Goal: Information Seeking & Learning: Get advice/opinions

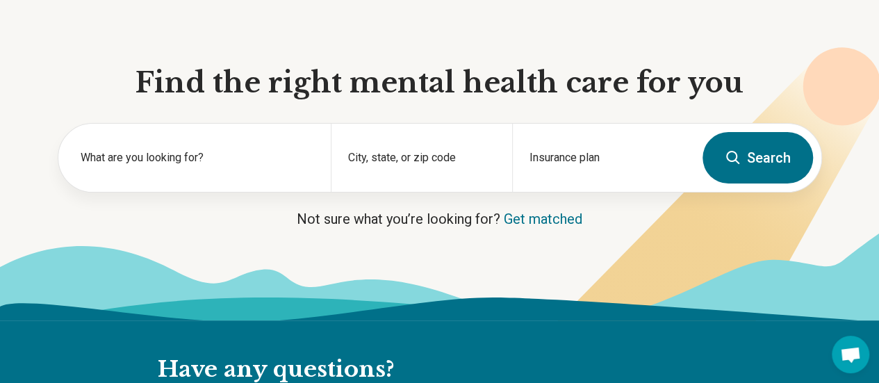
scroll to position [106, 0]
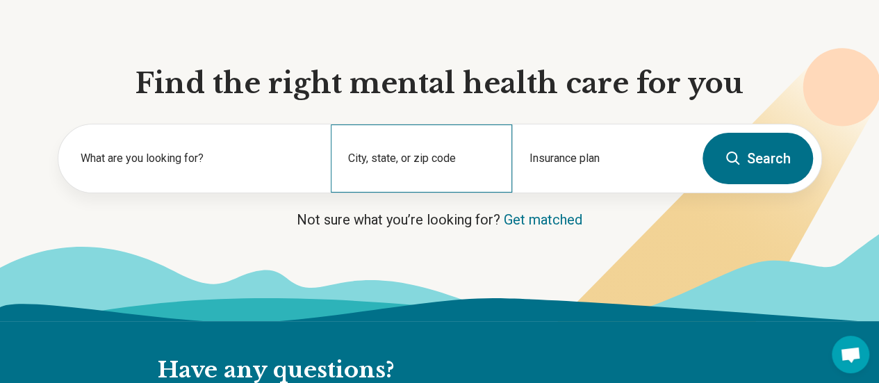
click at [423, 159] on div "City, state, or zip code" at bounding box center [421, 158] width 181 height 68
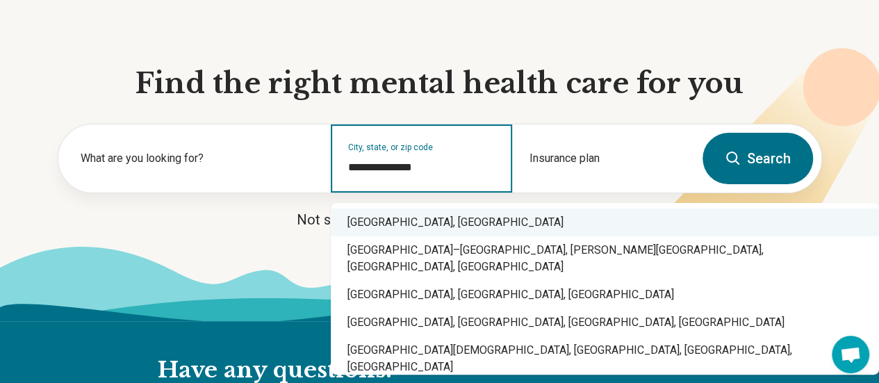
click at [428, 219] on div "Charlottesville, VA" at bounding box center [605, 223] width 549 height 28
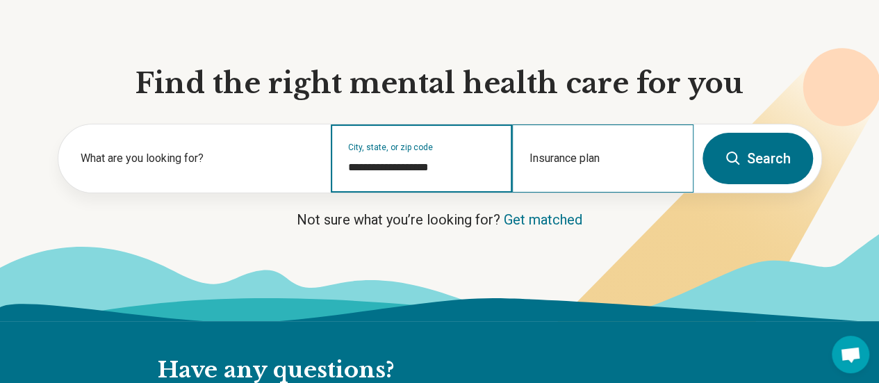
type input "**********"
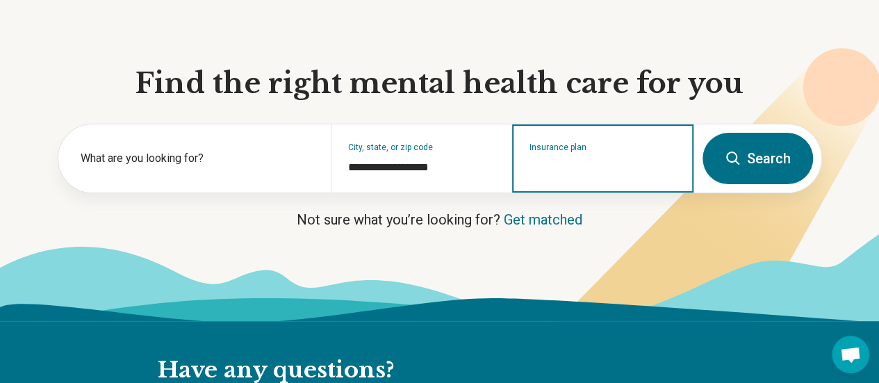
click at [585, 176] on input "Insurance plan" at bounding box center [603, 167] width 147 height 17
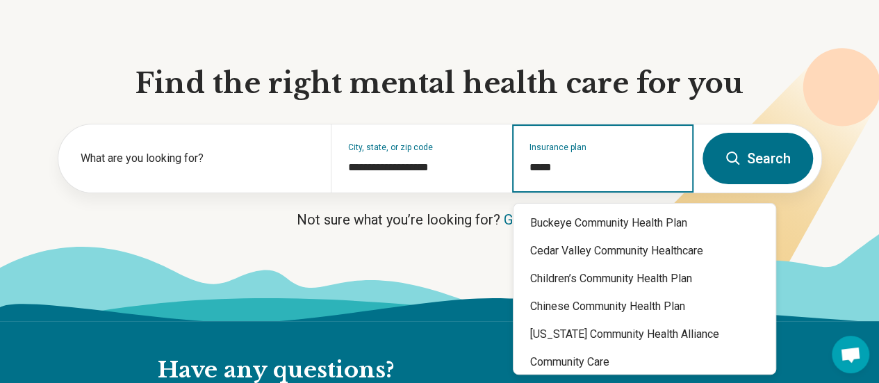
type input "******"
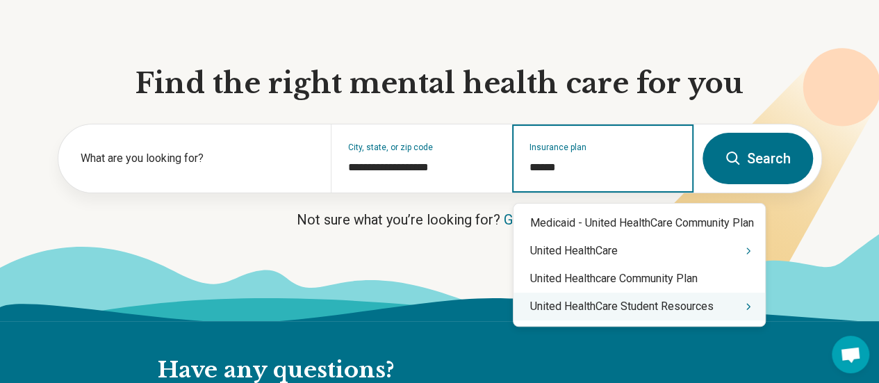
click at [607, 312] on div "United HealthCare Student Resources" at bounding box center [640, 307] width 252 height 28
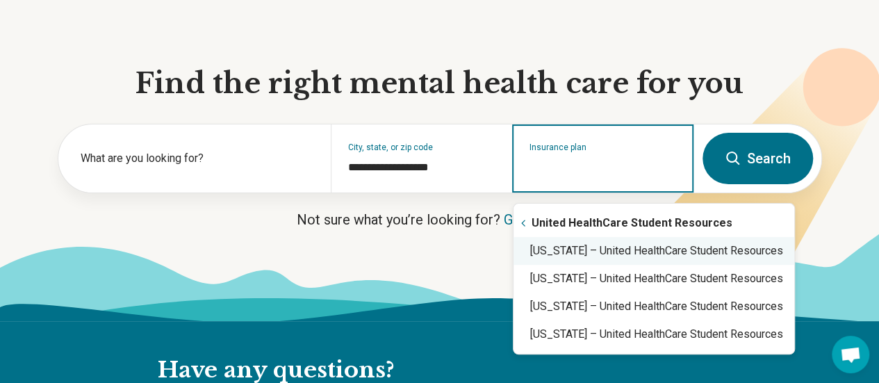
click at [599, 255] on div "Virginia – United HealthCare Student Resources" at bounding box center [654, 251] width 281 height 28
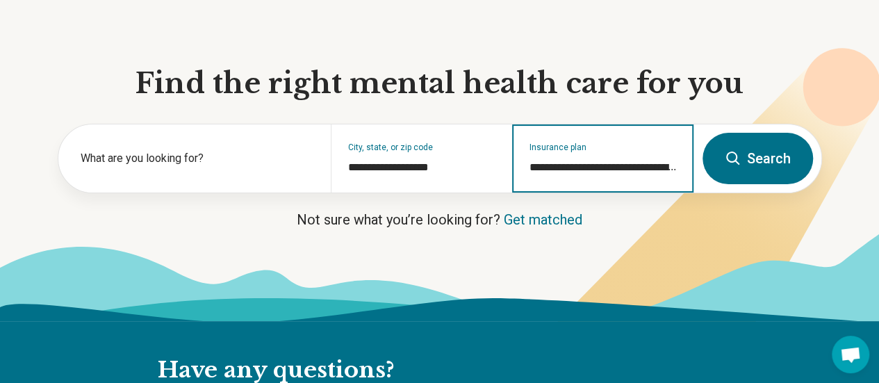
type input "**********"
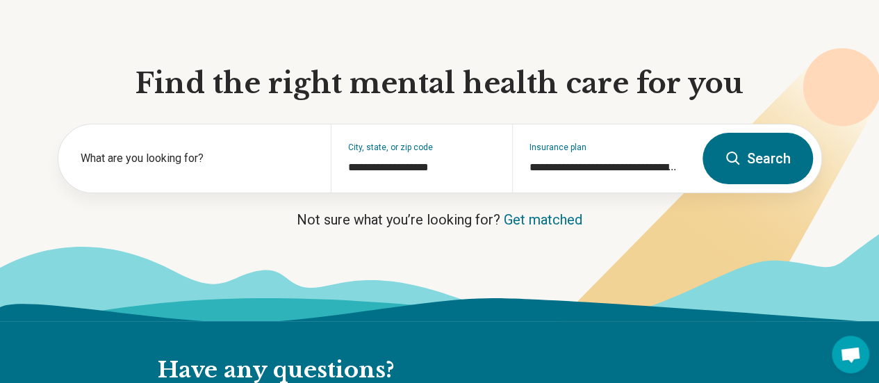
click at [749, 172] on button "Search" at bounding box center [758, 158] width 111 height 51
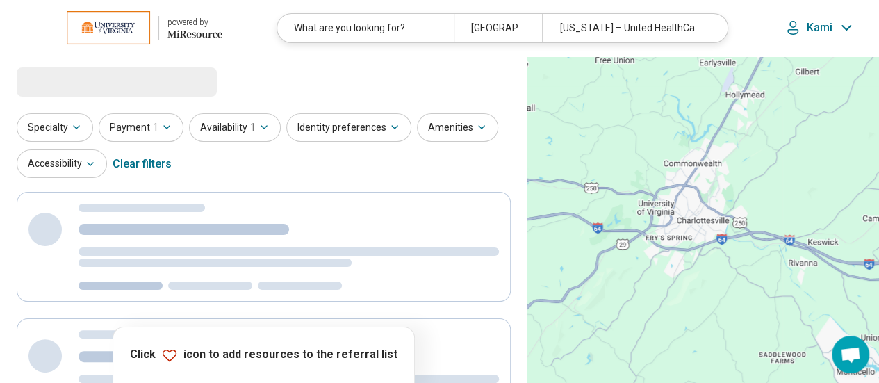
select select "***"
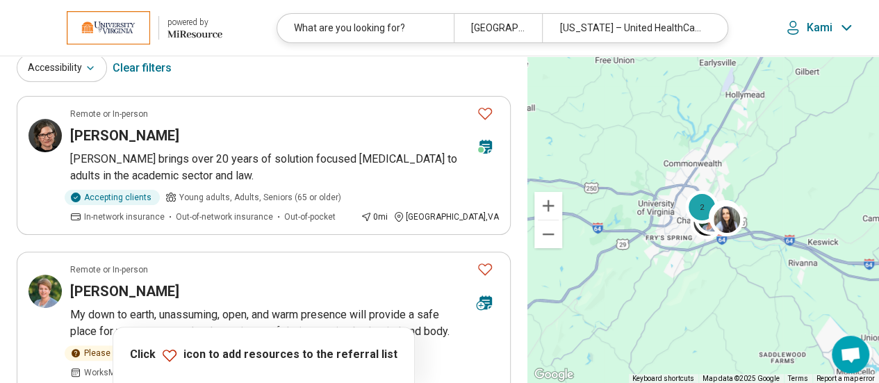
scroll to position [95, 0]
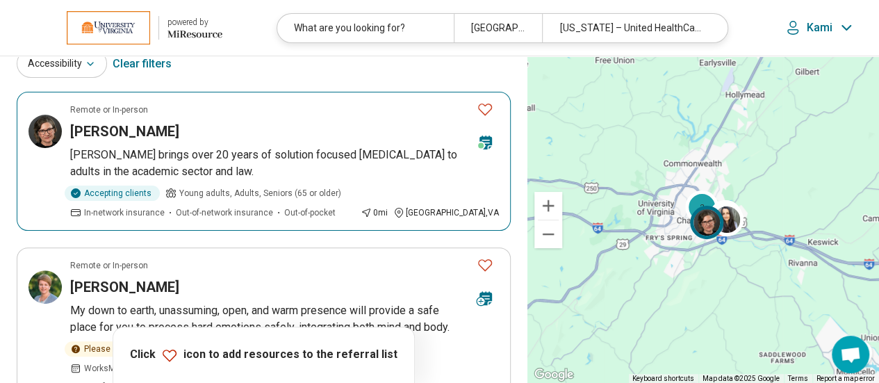
click at [259, 161] on p "Rebecca brings over 20 years of solution focused psychodynamic psychotherapy to…" at bounding box center [284, 163] width 429 height 33
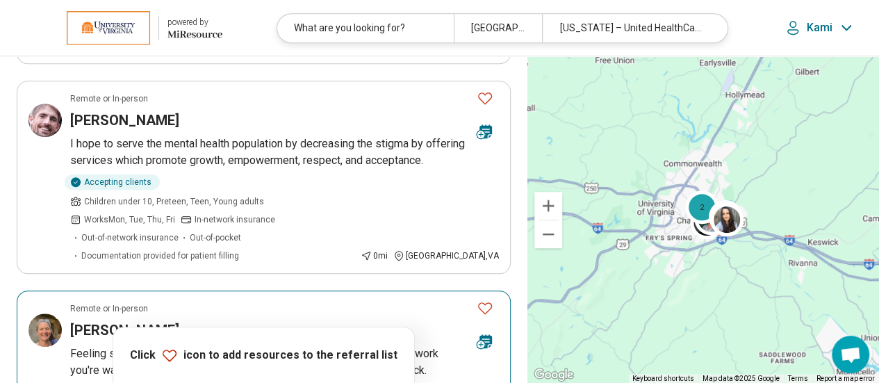
scroll to position [464, 0]
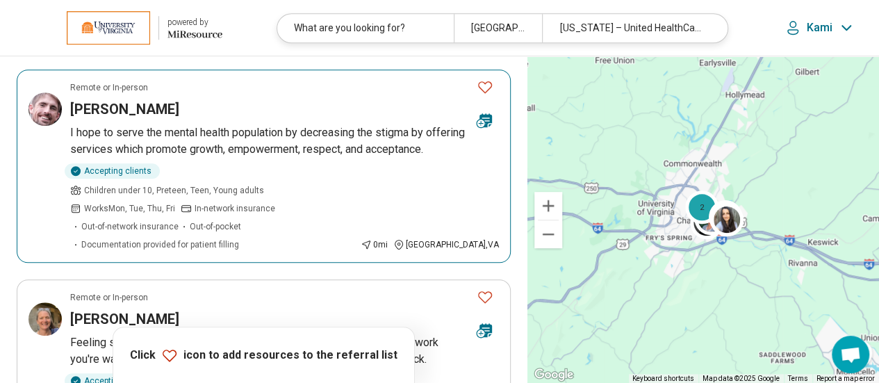
click at [214, 145] on p "I hope to serve the mental health population by decreasing the stigma by offeri…" at bounding box center [284, 140] width 429 height 33
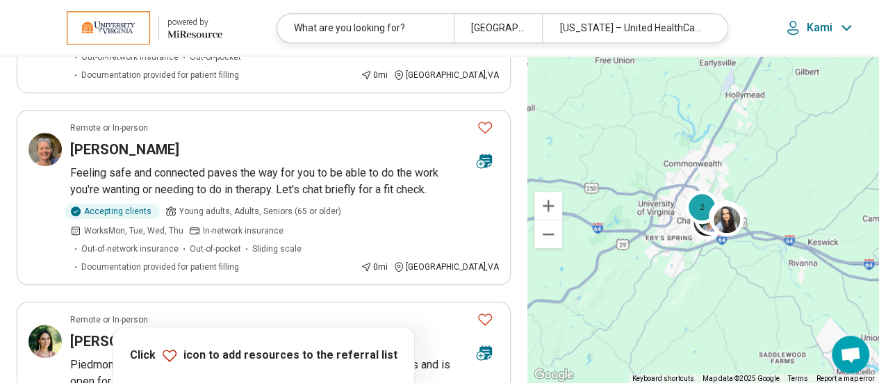
scroll to position [640, 0]
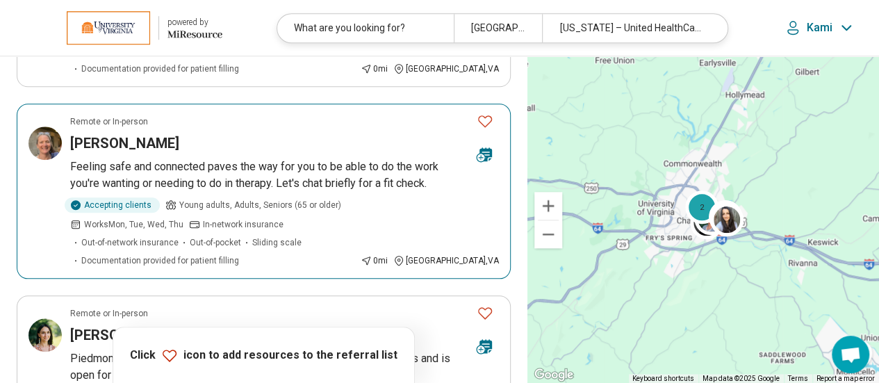
click at [261, 159] on p "Feeling safe and connected paves the way for you to be able to do the work you'…" at bounding box center [284, 175] width 429 height 33
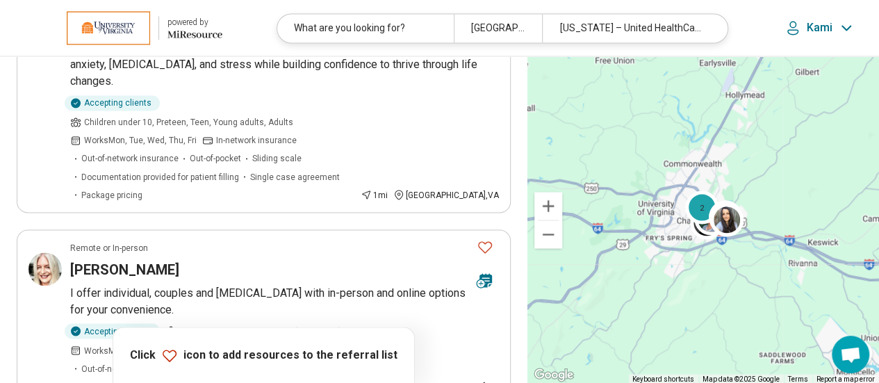
scroll to position [1187, 0]
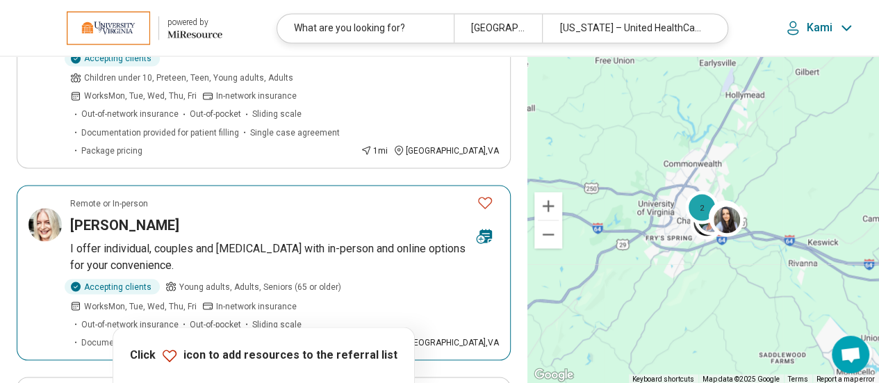
click at [178, 240] on p "I offer individual, couples and family counseling with in-person and online opt…" at bounding box center [284, 256] width 429 height 33
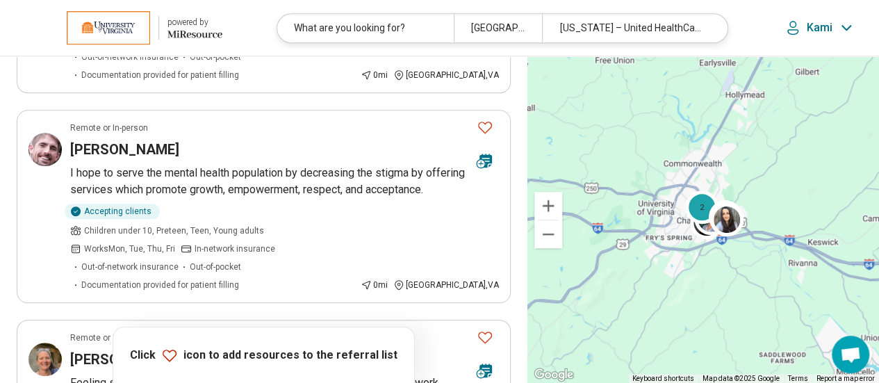
scroll to position [0, 0]
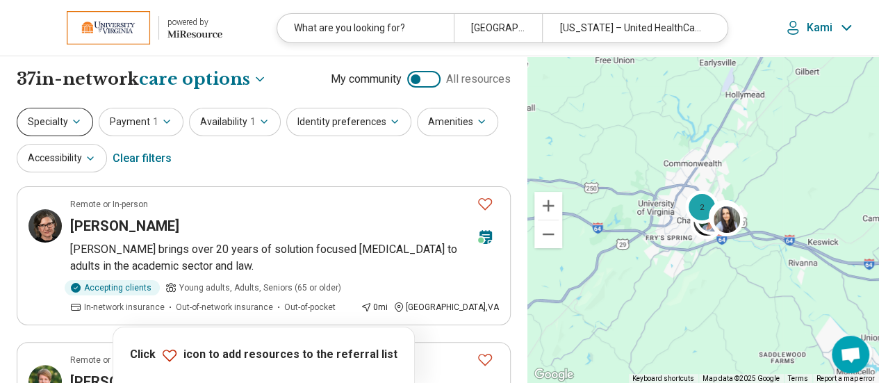
click at [62, 111] on button "Specialty" at bounding box center [55, 122] width 76 height 29
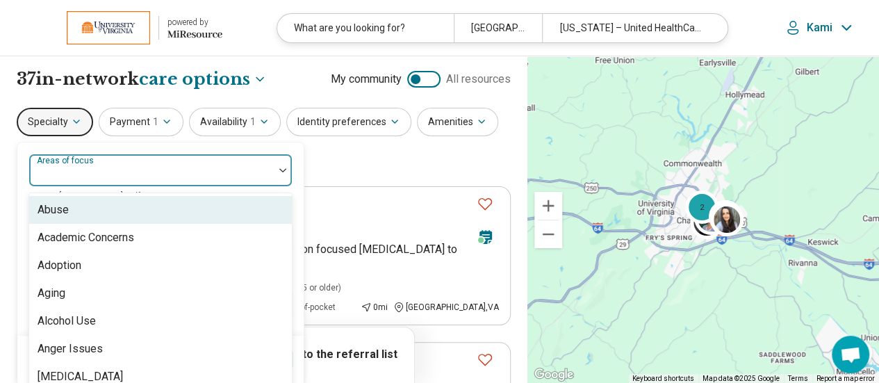
click at [113, 168] on div at bounding box center [152, 175] width 234 height 19
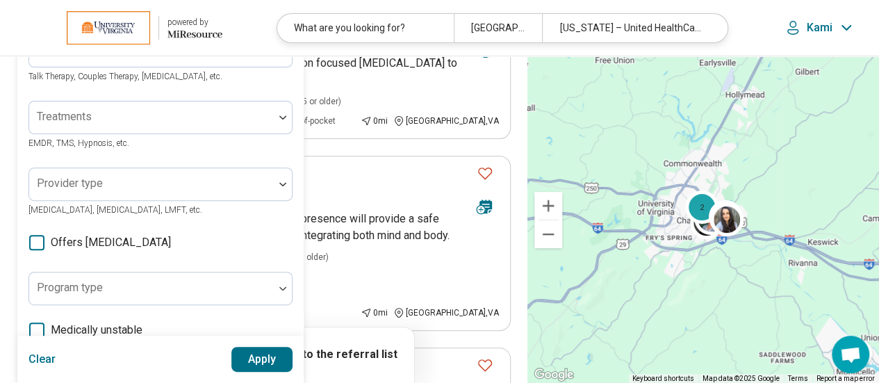
scroll to position [168, 0]
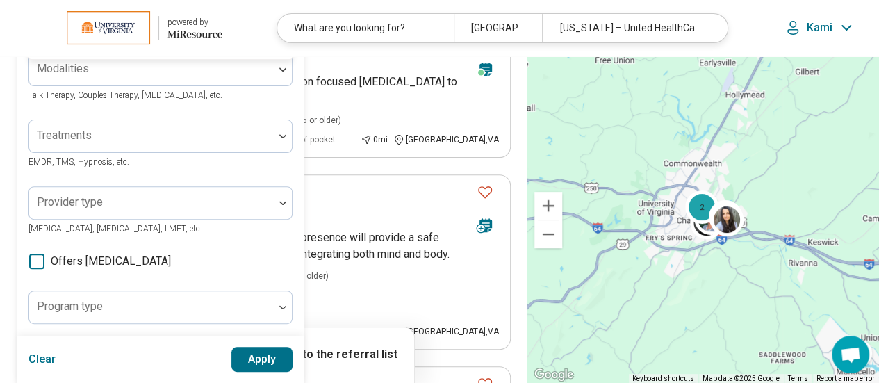
type input "****"
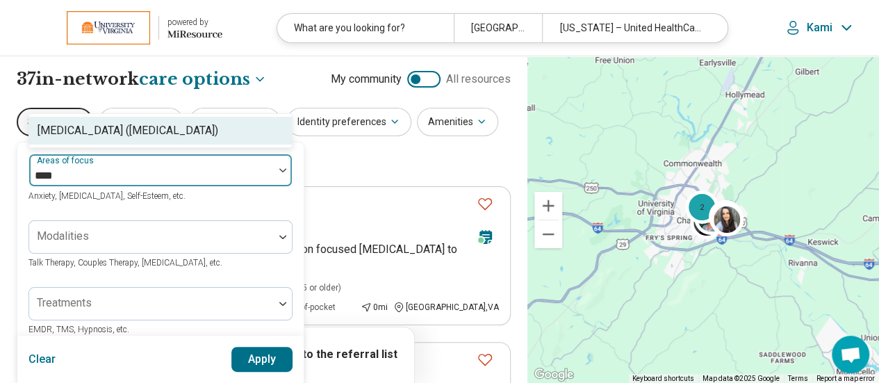
click at [83, 133] on div "Attention Deficit Hyperactivity Disorder (ADHD)" at bounding box center [128, 130] width 181 height 17
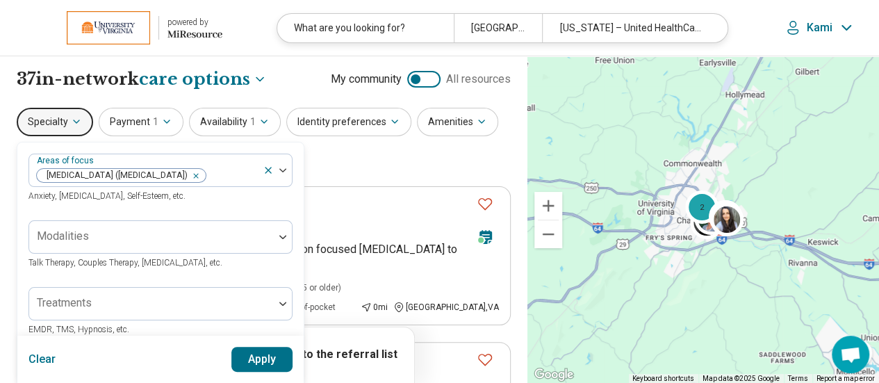
click at [251, 359] on button "Apply" at bounding box center [263, 359] width 62 height 25
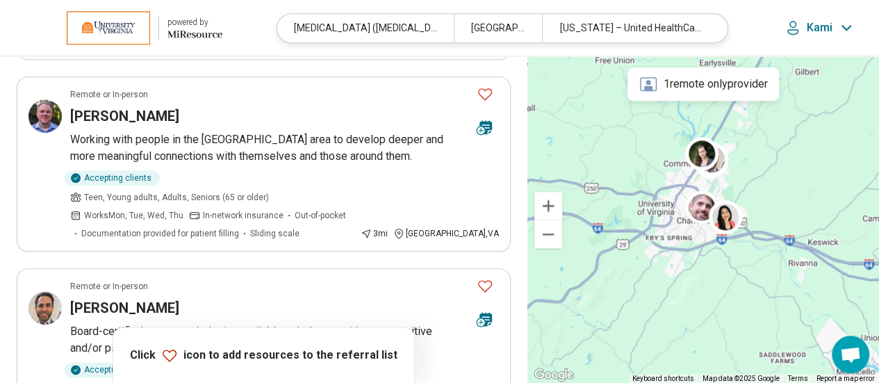
scroll to position [703, 0]
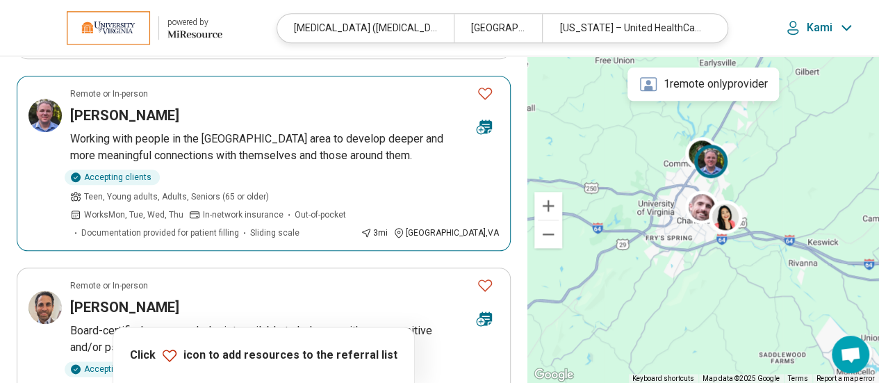
click at [210, 131] on p "Working with people in the Charlottesville area to develop deeper and more mean…" at bounding box center [284, 147] width 429 height 33
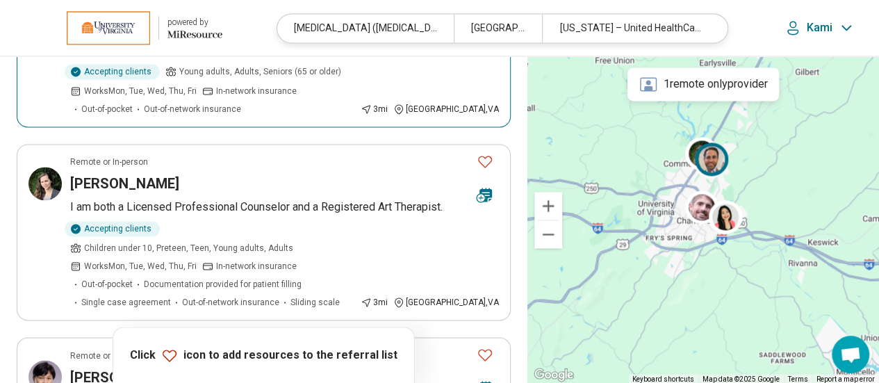
scroll to position [1000, 0]
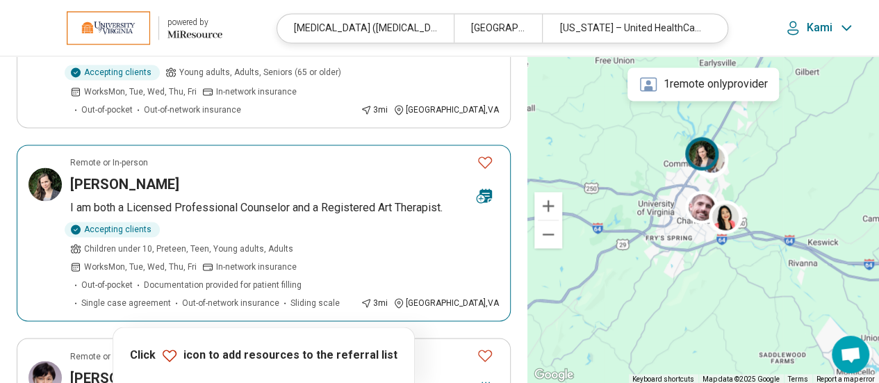
click at [266, 200] on p "I am both a Licensed Professional Counselor and a Registered Art Therapist." at bounding box center [284, 208] width 429 height 17
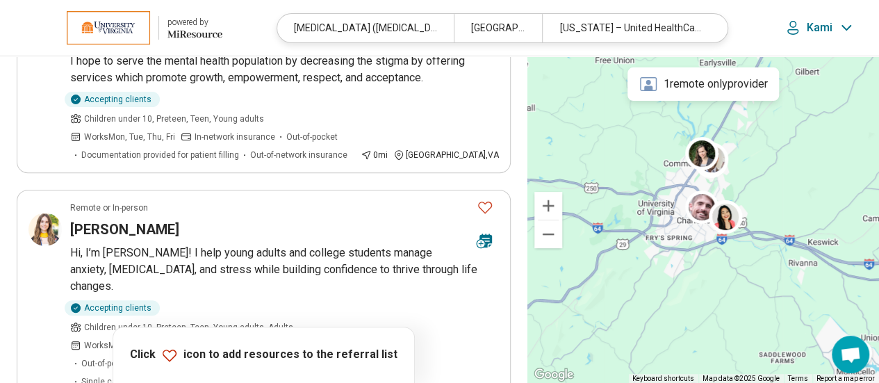
scroll to position [190, 0]
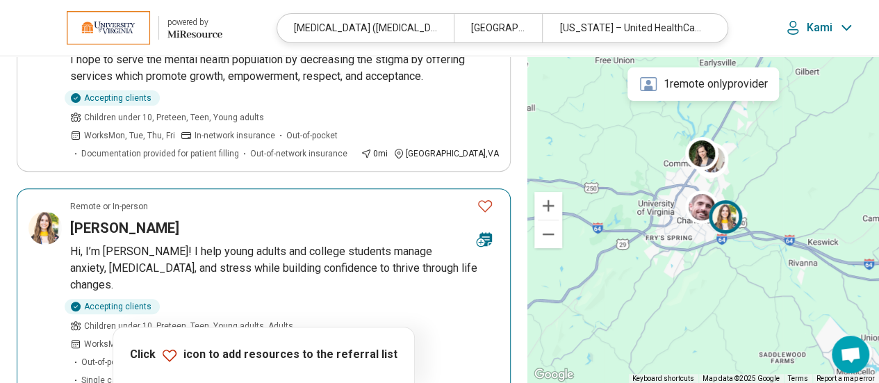
click at [252, 218] on div "Sarah Dulaney" at bounding box center [268, 227] width 396 height 19
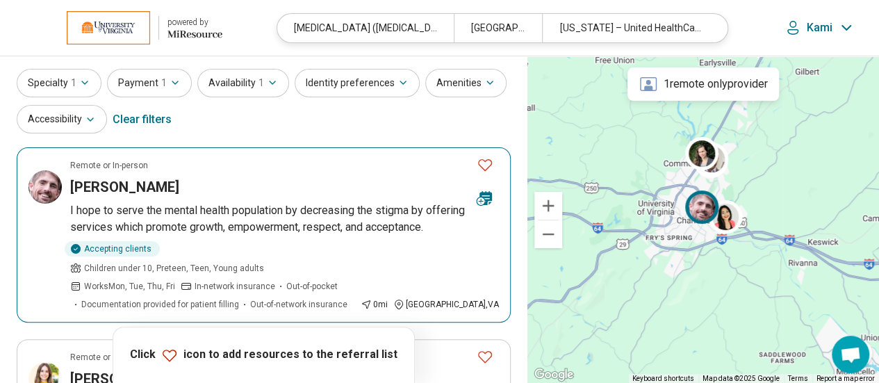
scroll to position [0, 0]
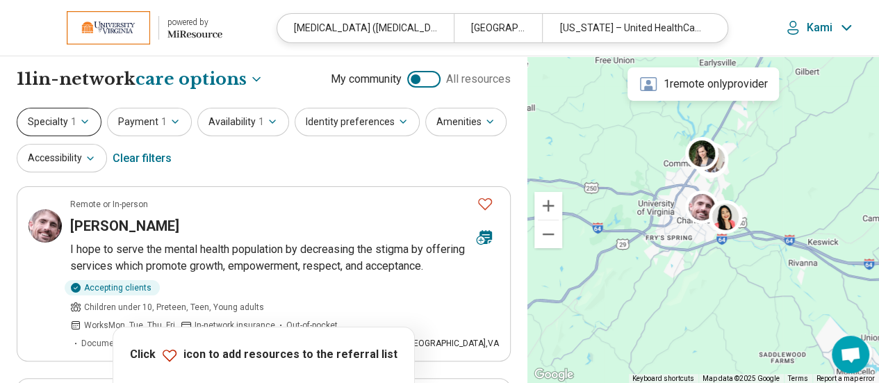
click at [67, 116] on button "Specialty 1" at bounding box center [59, 122] width 85 height 29
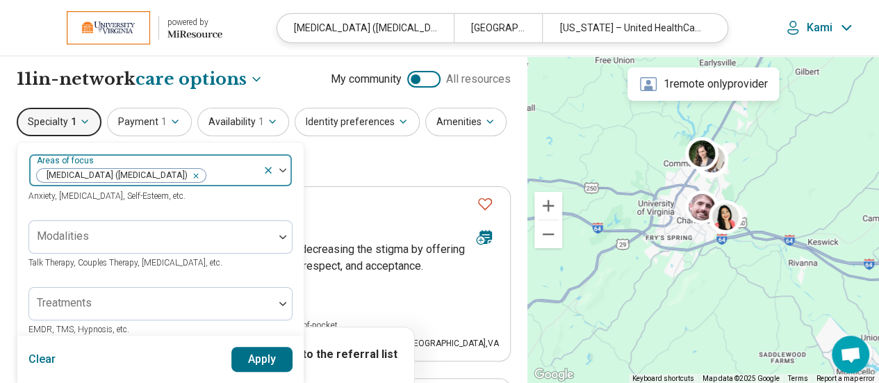
click at [197, 174] on icon "Remove [object Object]" at bounding box center [193, 176] width 10 height 10
click at [252, 366] on button "Apply" at bounding box center [263, 359] width 62 height 25
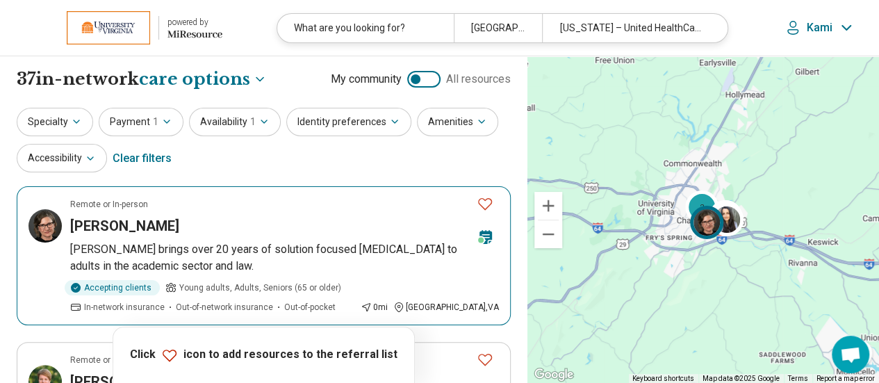
click at [200, 236] on article "Remote or In-person Rebecca Fadil Rebecca brings over 20 years of solution focu…" at bounding box center [264, 255] width 494 height 139
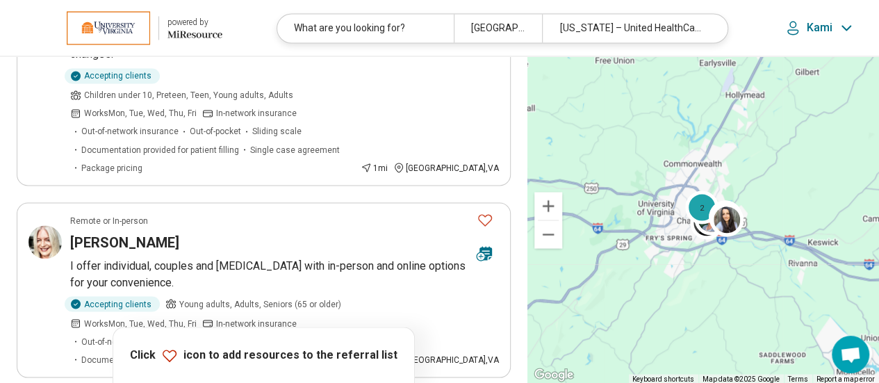
scroll to position [1171, 0]
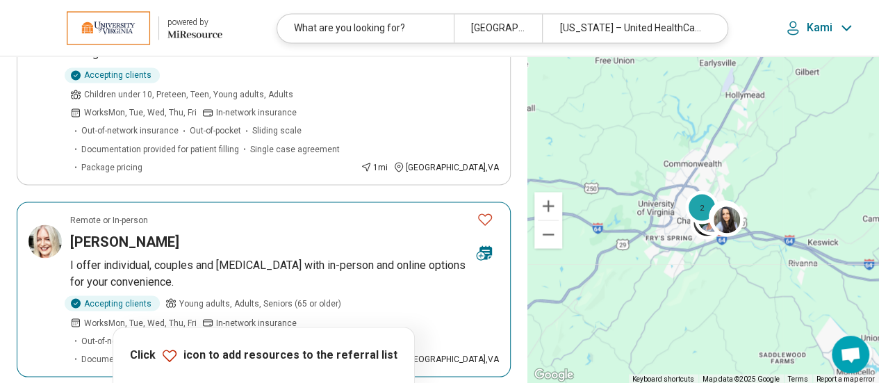
click at [304, 257] on p "I offer individual, couples and family counseling with in-person and online opt…" at bounding box center [284, 273] width 429 height 33
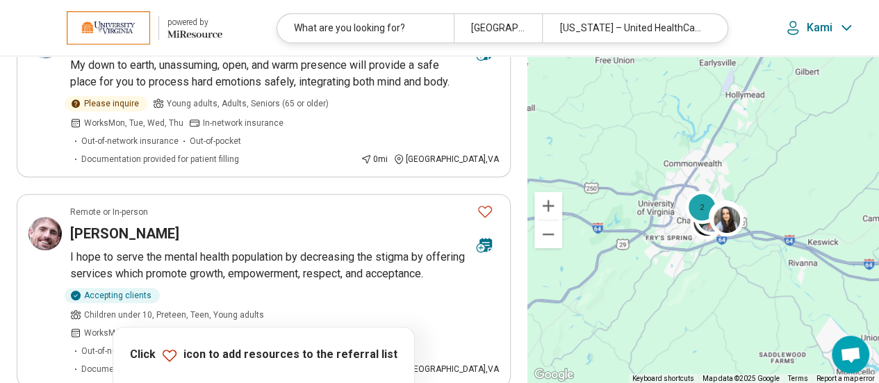
scroll to position [0, 0]
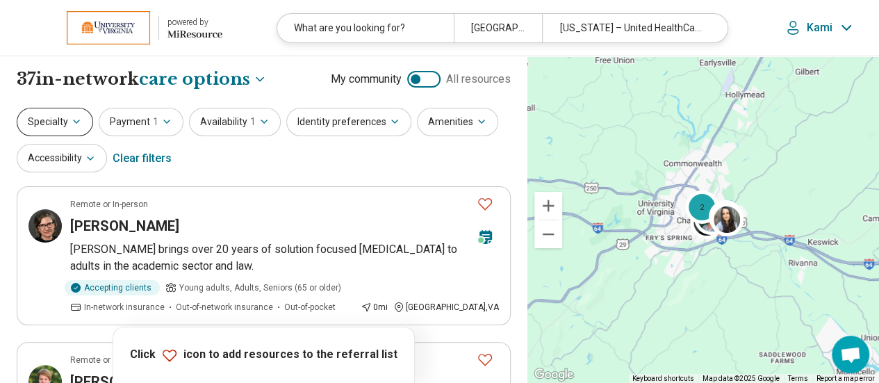
click at [61, 116] on button "Specialty" at bounding box center [55, 122] width 76 height 29
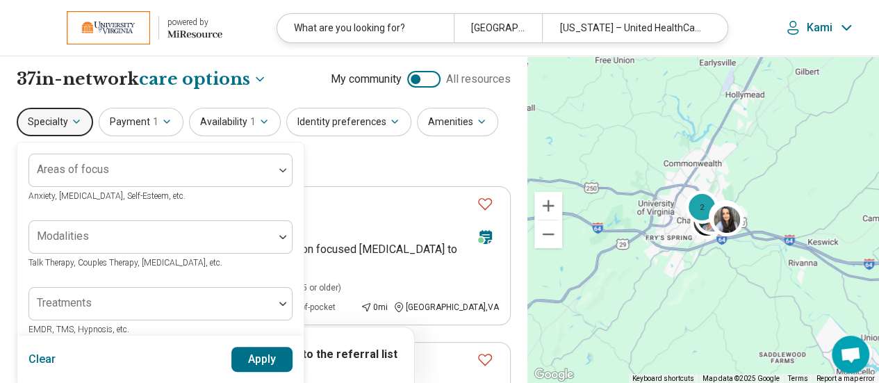
click at [63, 129] on button "Specialty" at bounding box center [55, 122] width 76 height 29
click at [154, 120] on span "1" at bounding box center [156, 122] width 6 height 15
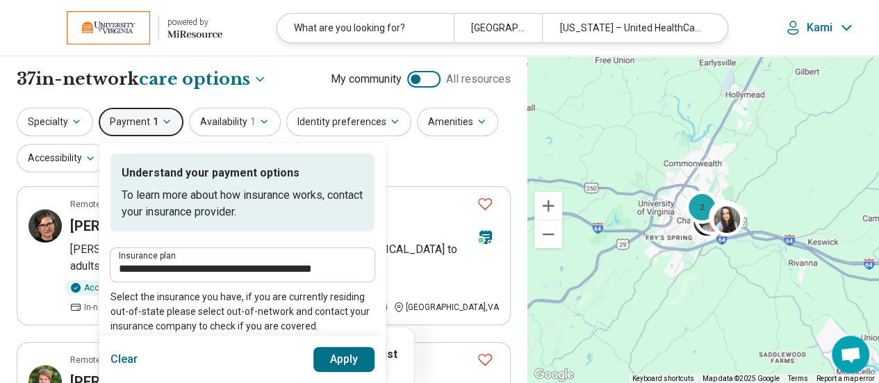
click at [265, 259] on label "Insurance plan" at bounding box center [242, 256] width 247 height 8
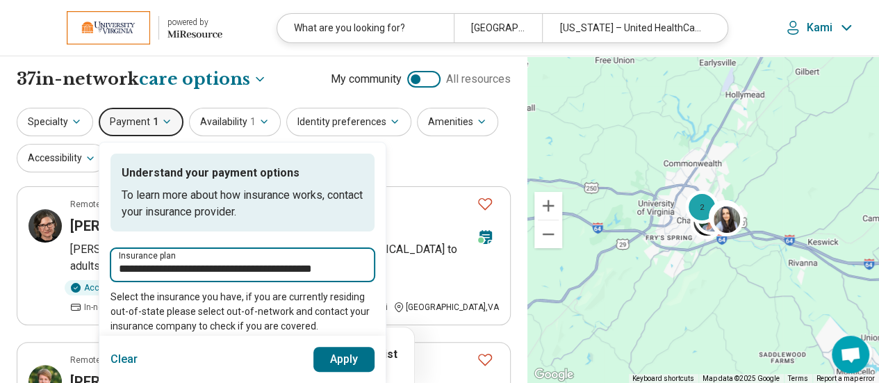
click at [265, 261] on input "**********" at bounding box center [242, 269] width 247 height 17
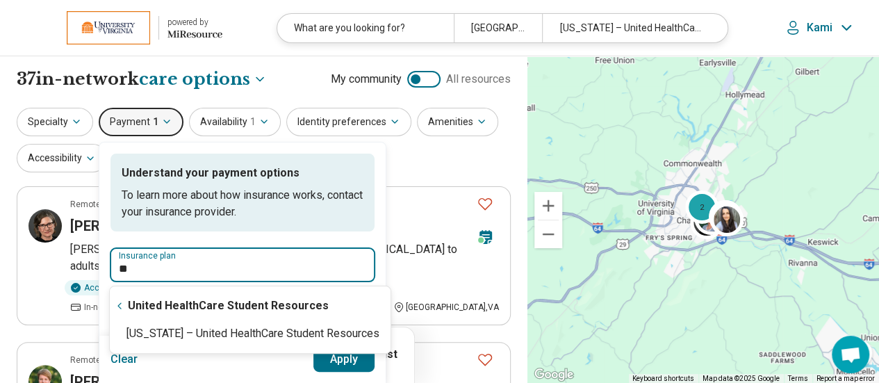
type input "*"
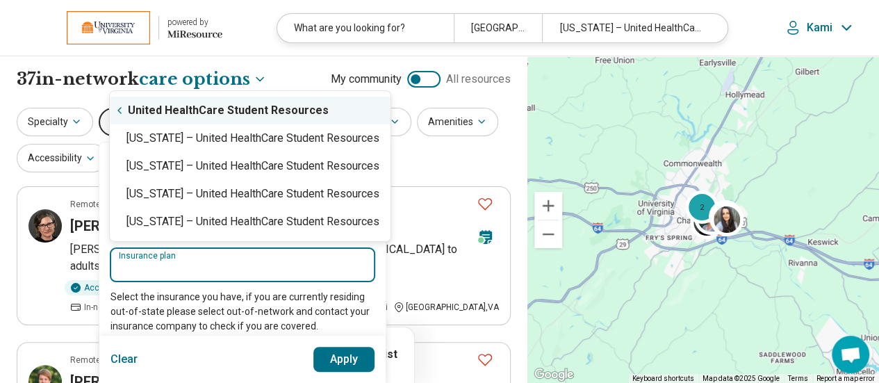
click at [118, 108] on icon "Suggestions" at bounding box center [119, 110] width 11 height 11
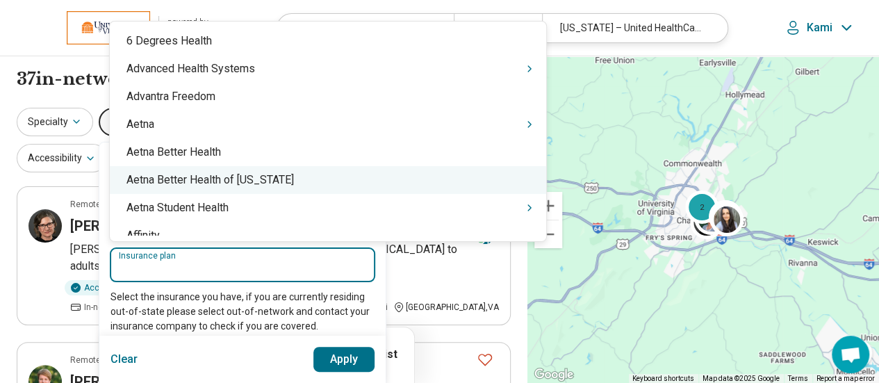
click at [211, 268] on input "Insurance plan" at bounding box center [242, 269] width 247 height 17
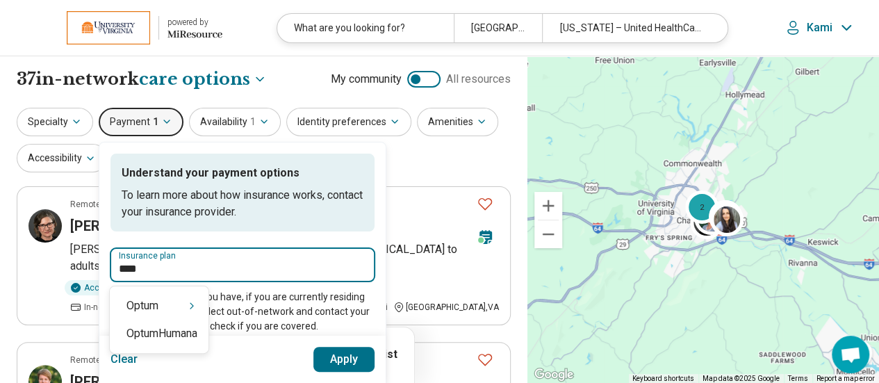
type input "*****"
click at [163, 304] on div "Optum" at bounding box center [159, 306] width 99 height 28
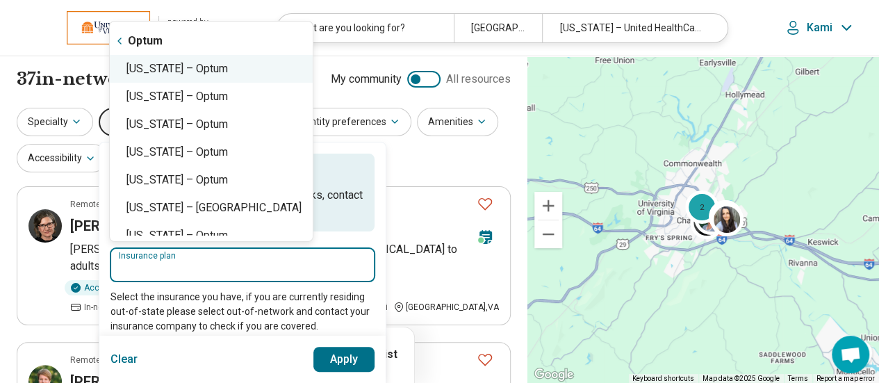
click at [193, 65] on div "Virginia – Optum" at bounding box center [211, 69] width 203 height 28
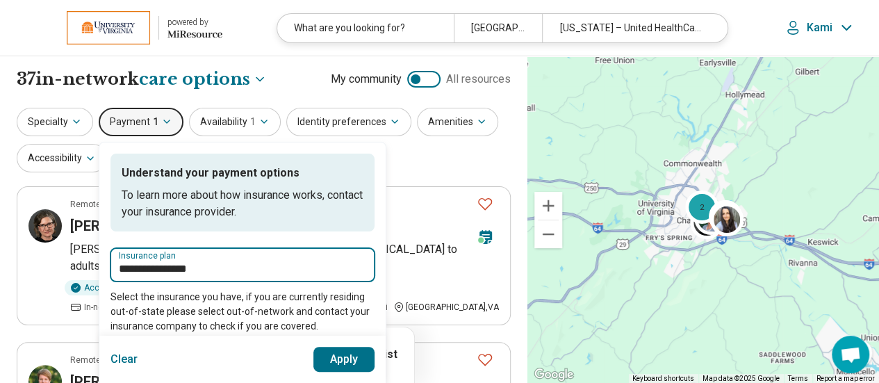
type input "**********"
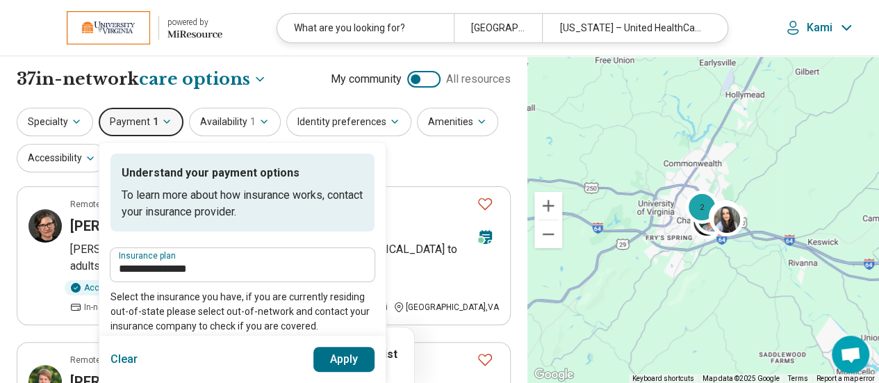
click at [357, 364] on button "Apply" at bounding box center [345, 359] width 62 height 25
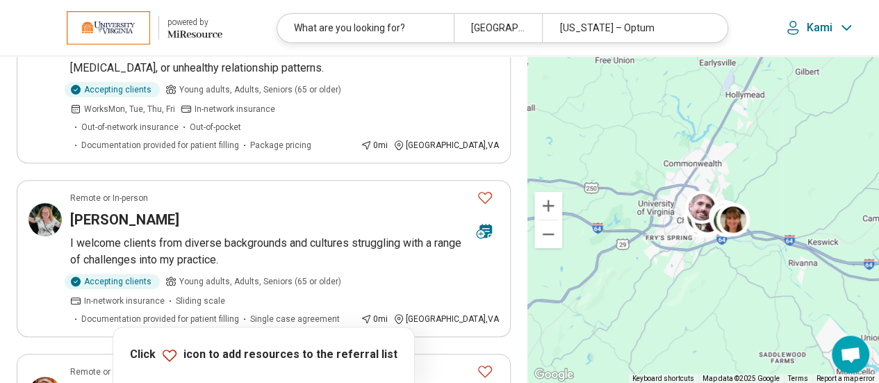
scroll to position [204, 0]
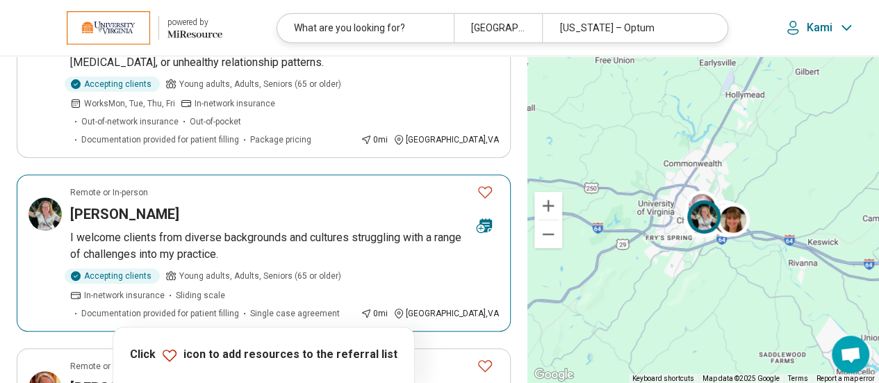
click at [225, 207] on article "Remote or In-person Beverly Faught I welcome clients from diverse backgrounds a…" at bounding box center [264, 252] width 494 height 157
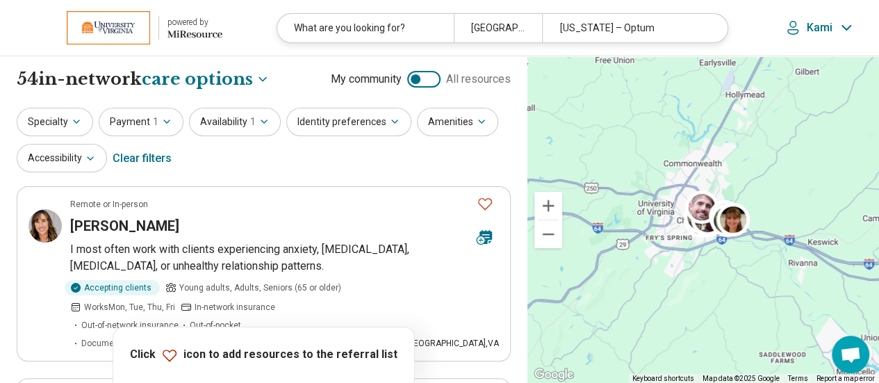
scroll to position [1, 0]
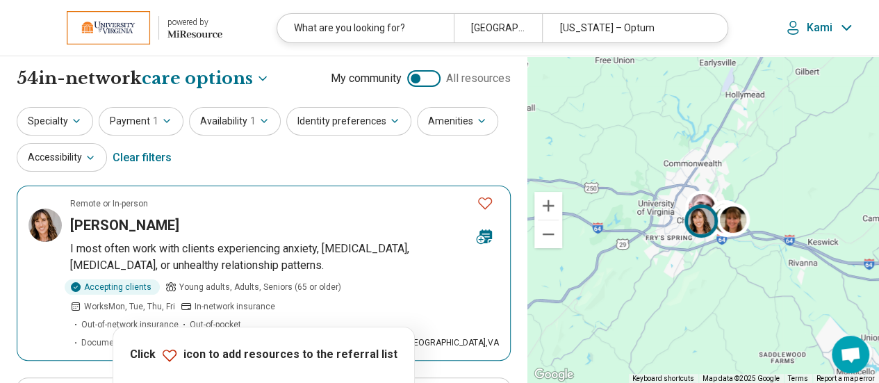
click at [195, 261] on p "I most often work with clients experiencing anxiety, [MEDICAL_DATA], [MEDICAL_D…" at bounding box center [284, 257] width 429 height 33
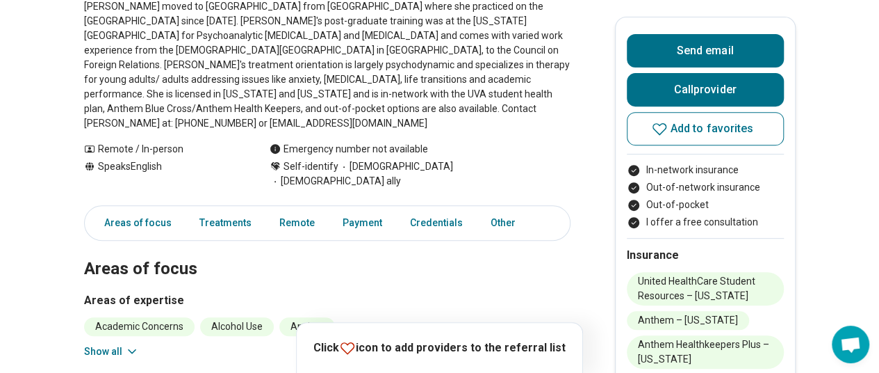
scroll to position [325, 0]
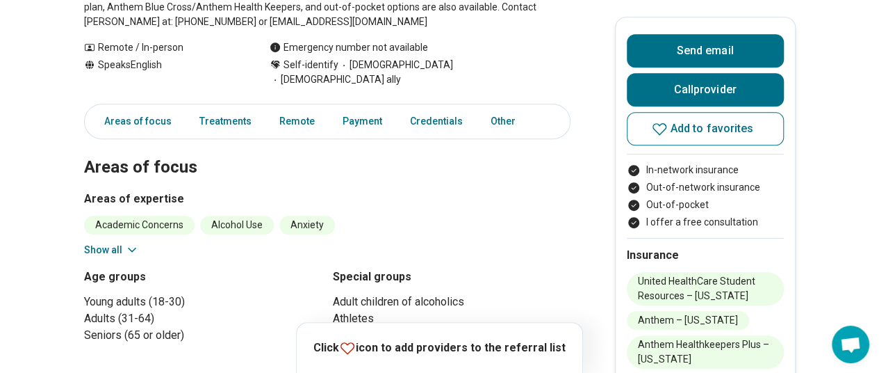
click at [108, 243] on button "Show all" at bounding box center [111, 250] width 55 height 15
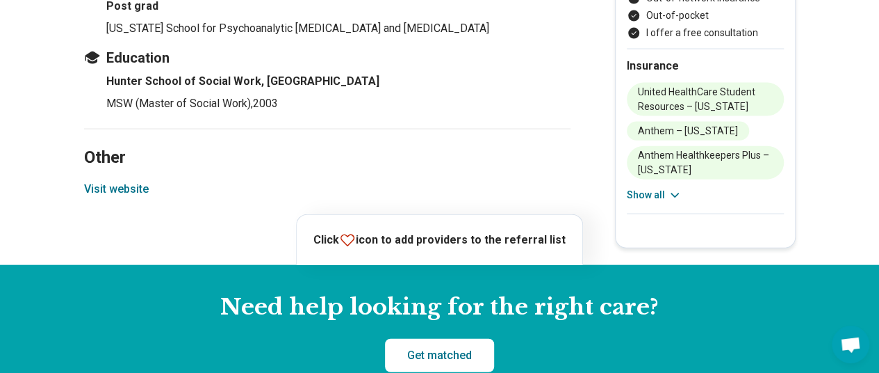
scroll to position [1520, 0]
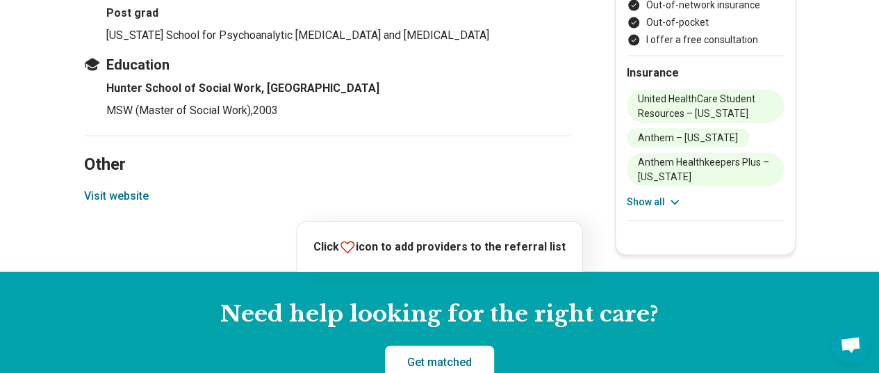
click at [124, 188] on button "Visit website" at bounding box center [116, 196] width 65 height 17
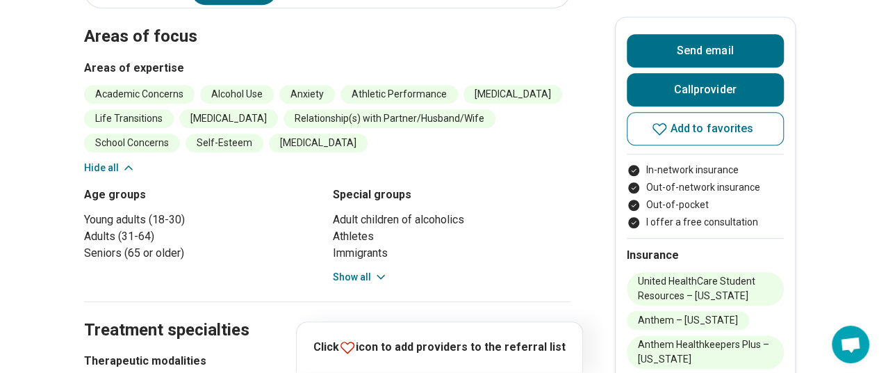
scroll to position [0, 0]
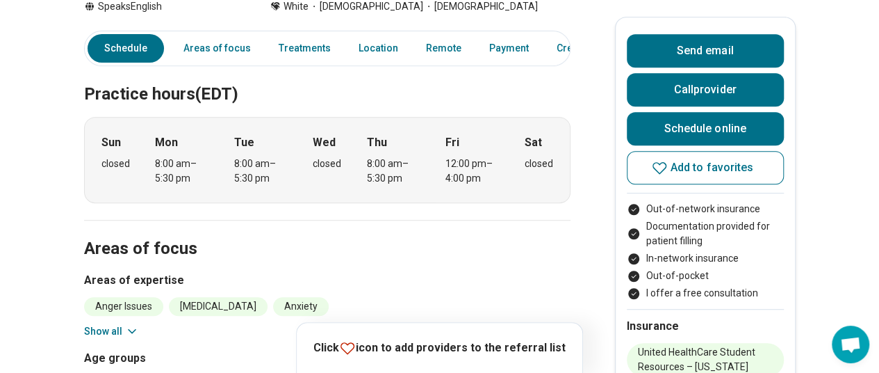
scroll to position [453, 0]
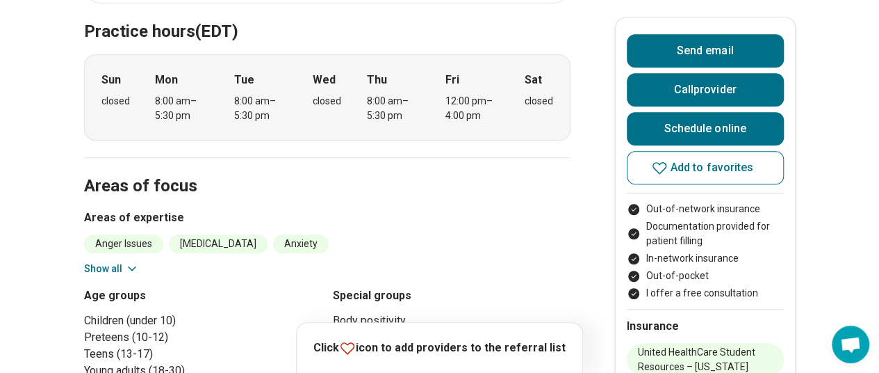
click at [95, 261] on button "Show all" at bounding box center [111, 268] width 55 height 15
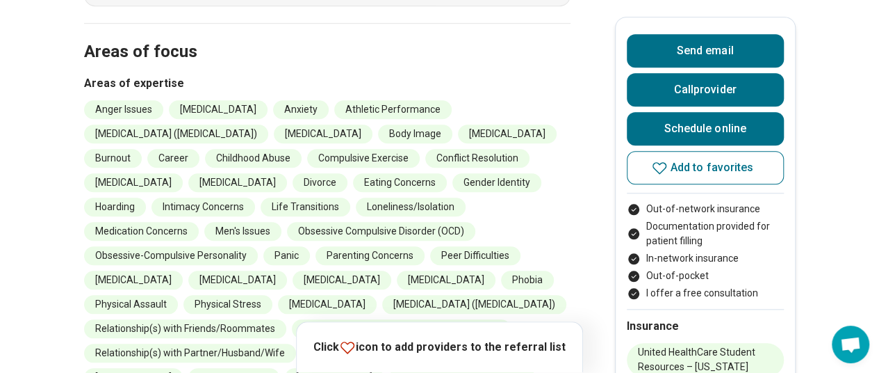
scroll to position [0, 0]
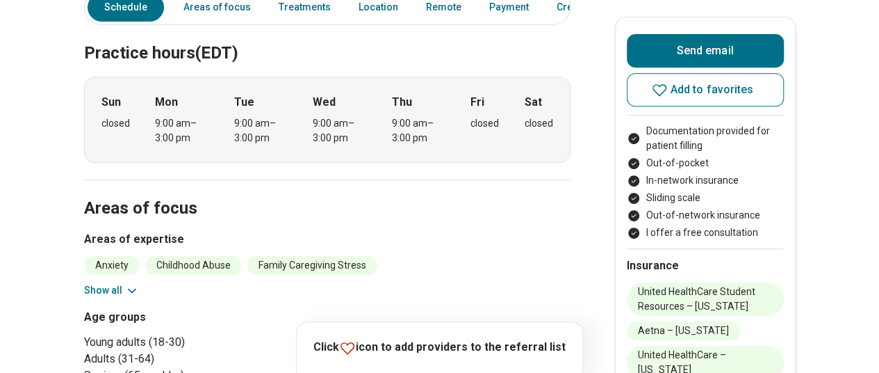
scroll to position [330, 0]
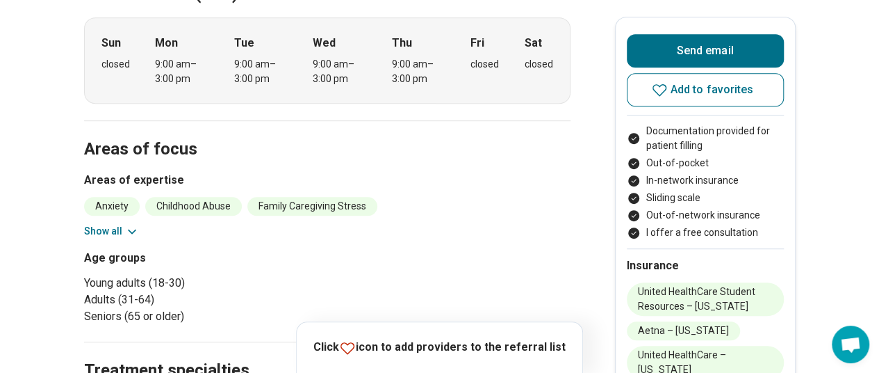
click at [101, 226] on button "Show all" at bounding box center [111, 231] width 55 height 15
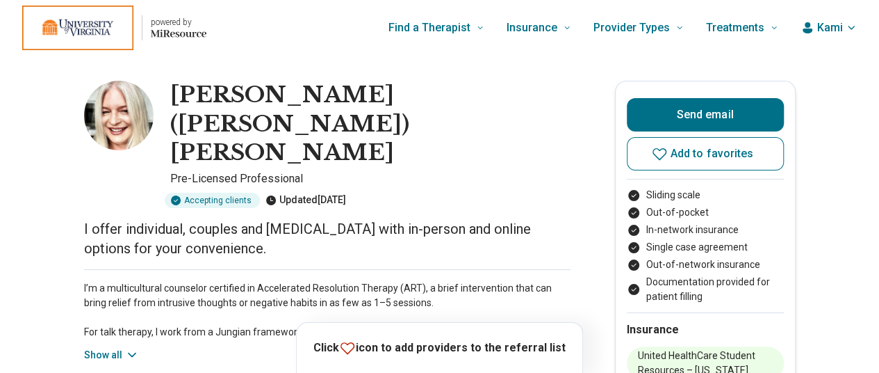
click at [100, 348] on button "Show all" at bounding box center [111, 355] width 55 height 15
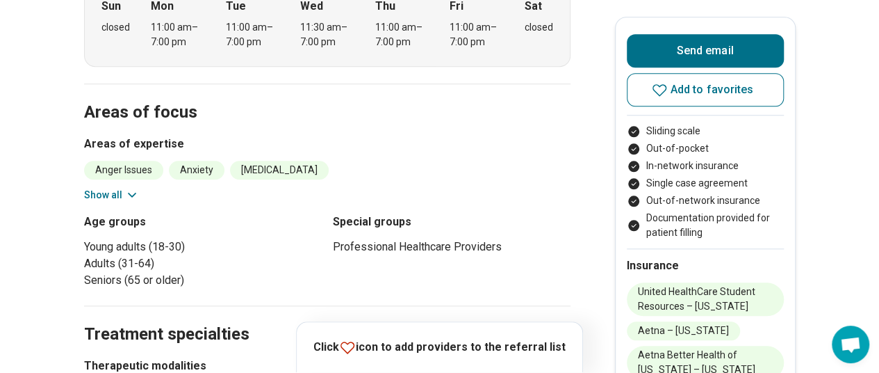
scroll to position [631, 0]
click at [117, 187] on button "Show all" at bounding box center [111, 194] width 55 height 15
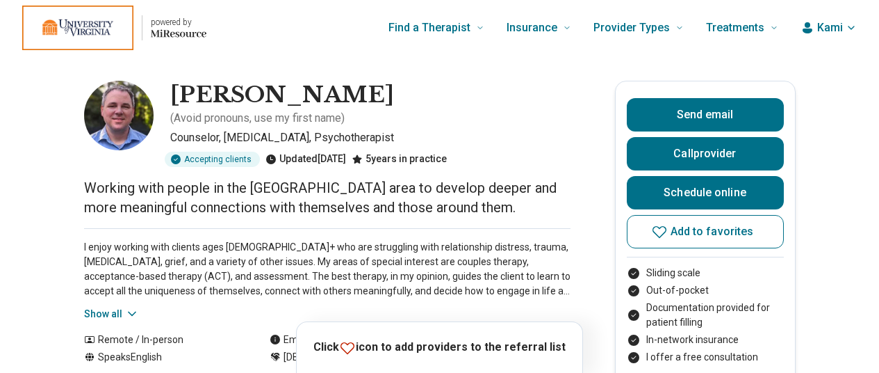
scroll to position [135, 0]
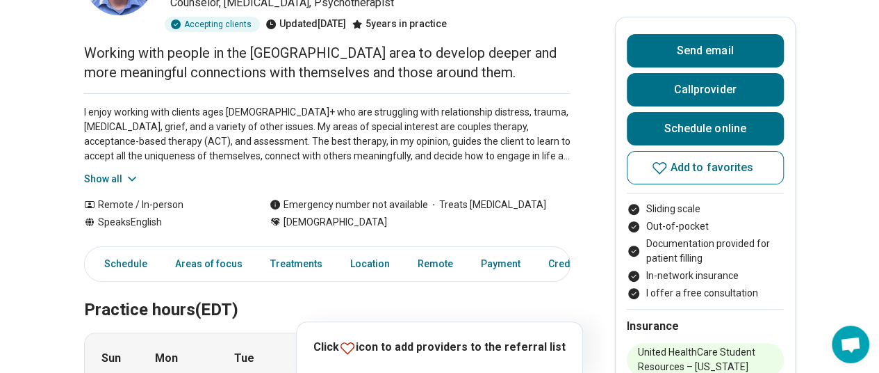
click at [111, 172] on button "Show all" at bounding box center [111, 179] width 55 height 15
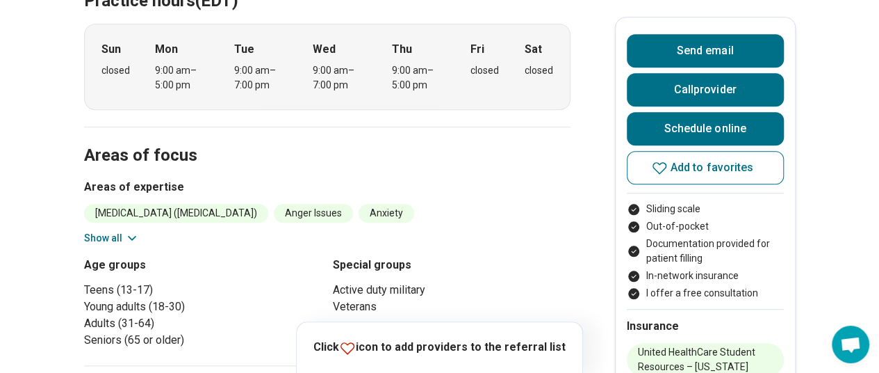
scroll to position [549, 0]
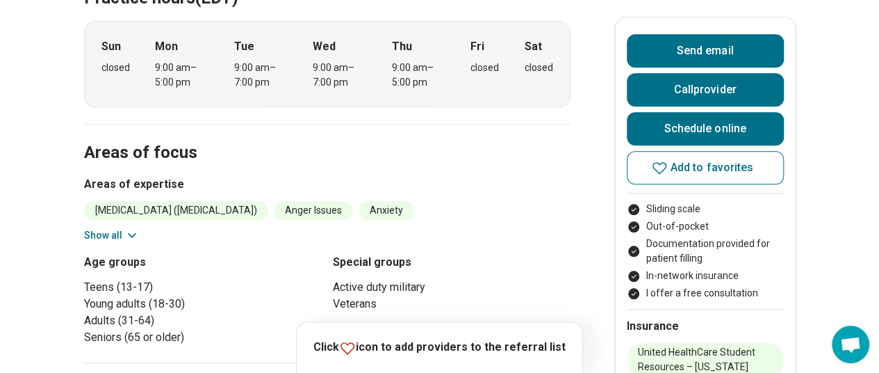
click at [104, 228] on button "Show all" at bounding box center [111, 235] width 55 height 15
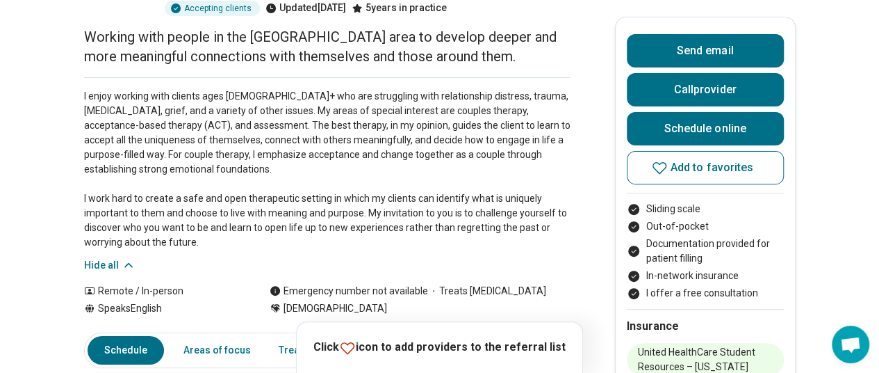
scroll to position [173, 0]
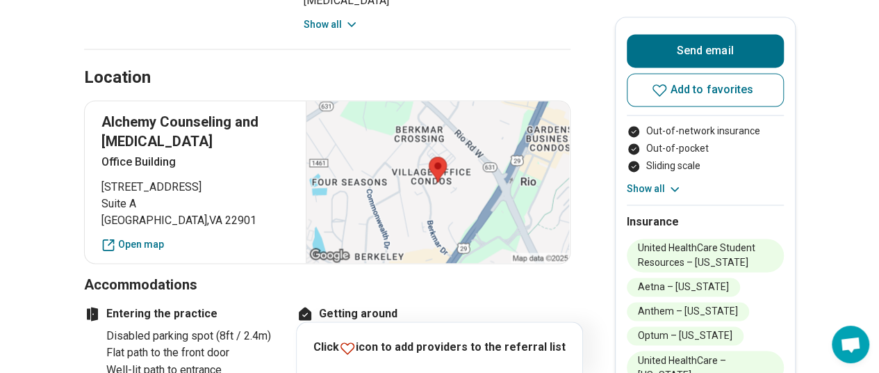
scroll to position [943, 0]
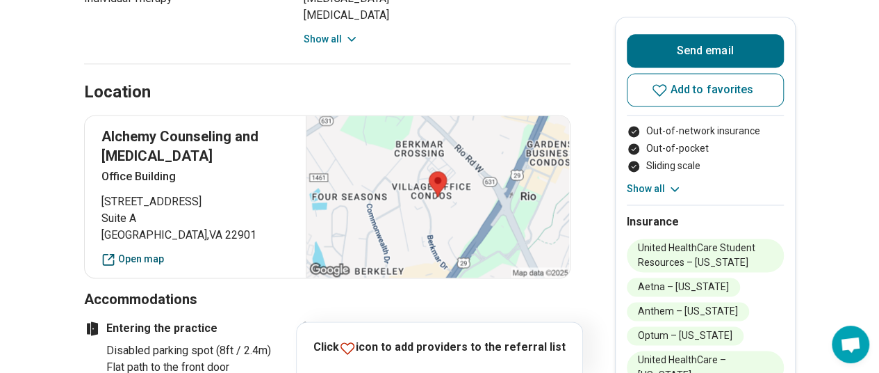
click at [138, 252] on link "Open map" at bounding box center [195, 259] width 188 height 15
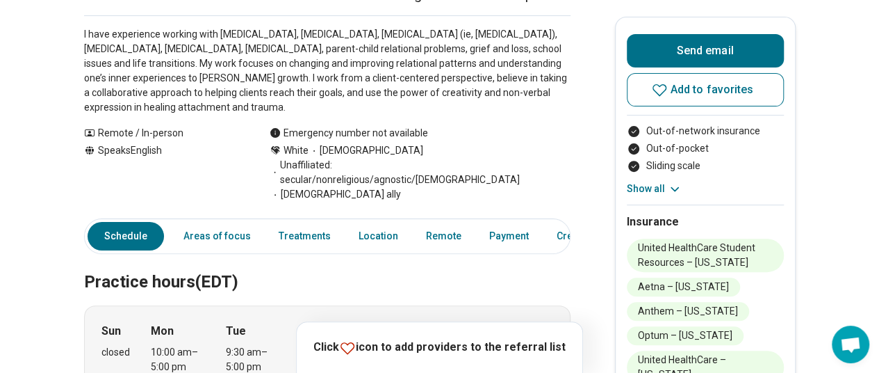
scroll to position [0, 0]
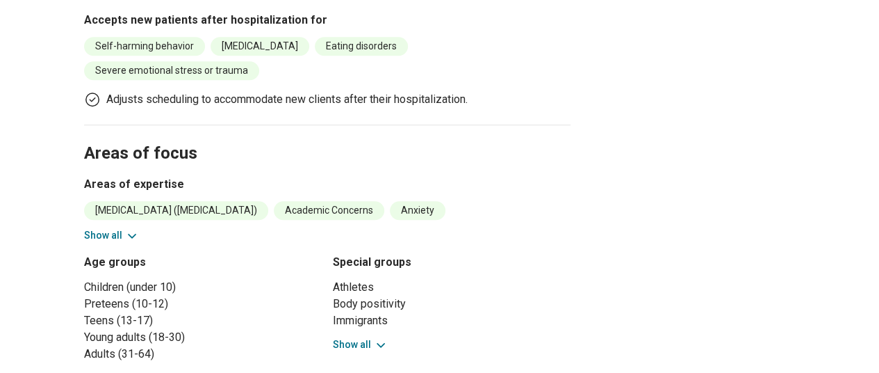
scroll to position [695, 0]
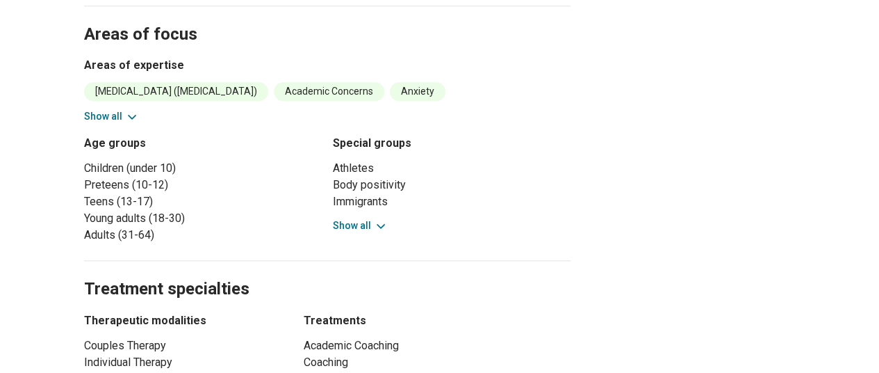
click at [103, 109] on button "Show all" at bounding box center [111, 116] width 55 height 15
click at [102, 109] on button "Show all" at bounding box center [111, 116] width 55 height 15
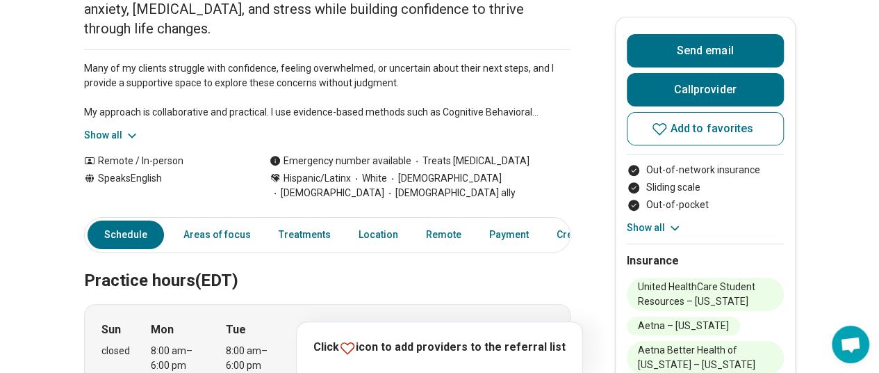
scroll to position [0, 0]
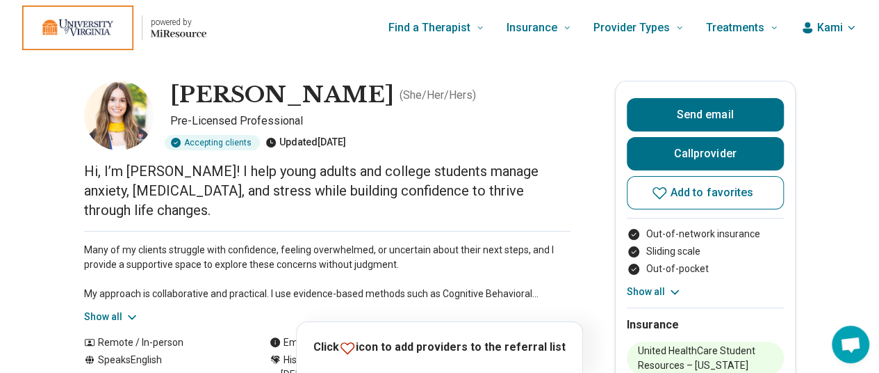
click at [117, 309] on button "Show all" at bounding box center [111, 316] width 55 height 15
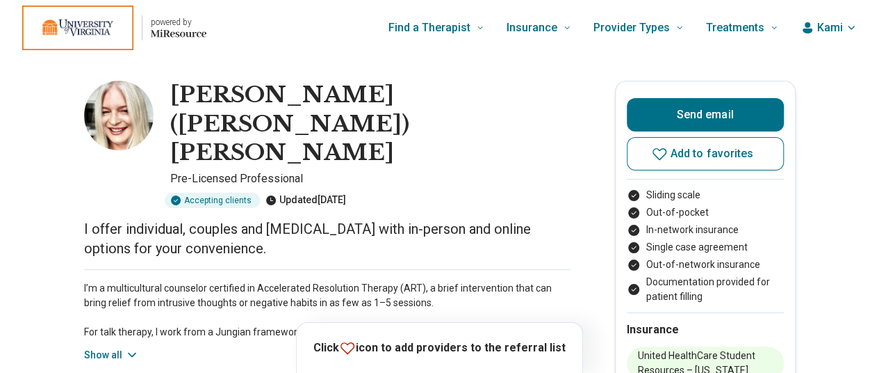
scroll to position [149, 0]
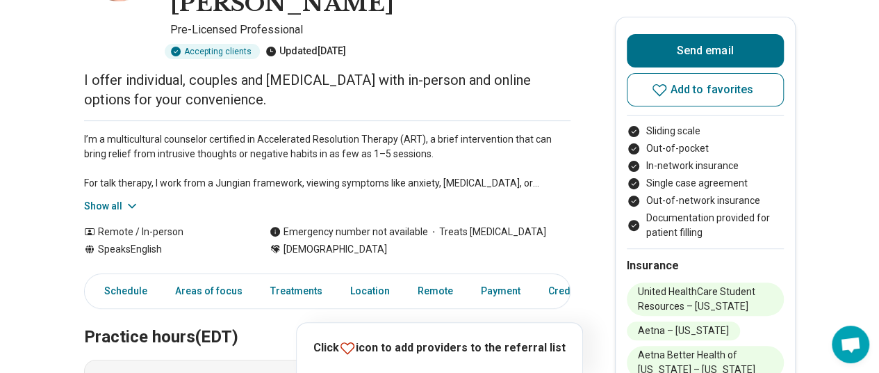
click at [111, 199] on button "Show all" at bounding box center [111, 206] width 55 height 15
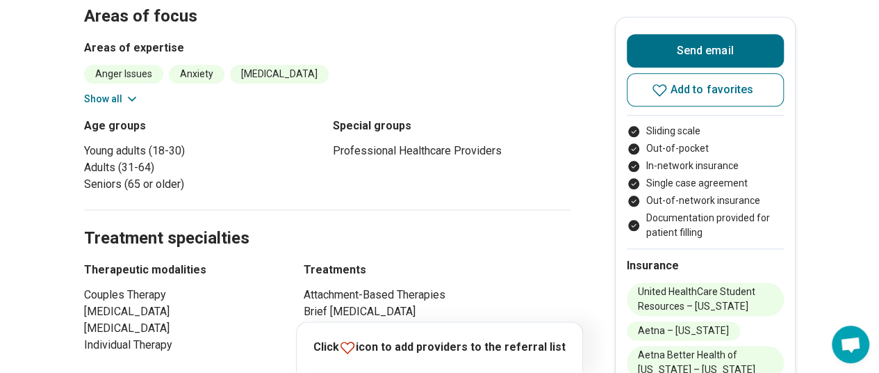
scroll to position [612, 0]
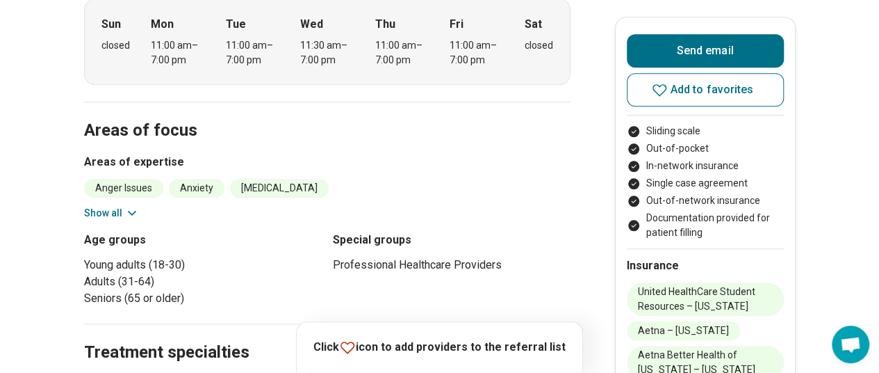
click at [108, 206] on button "Show all" at bounding box center [111, 213] width 55 height 15
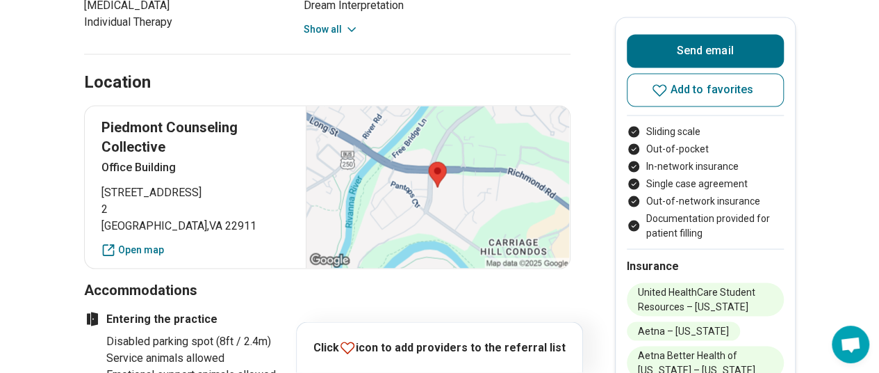
scroll to position [1219, 10]
click at [134, 241] on link "Open map" at bounding box center [195, 248] width 188 height 15
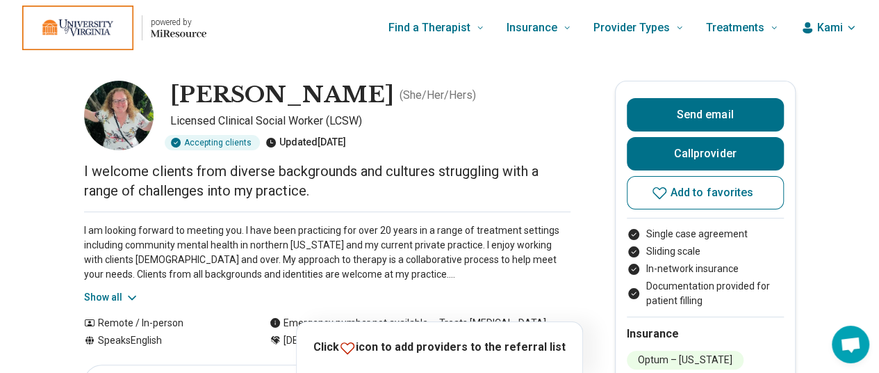
click at [111, 292] on button "Show all" at bounding box center [111, 297] width 55 height 15
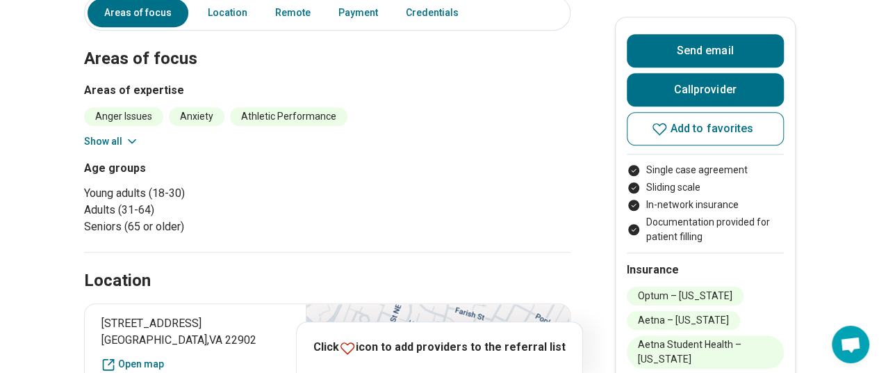
scroll to position [619, 1]
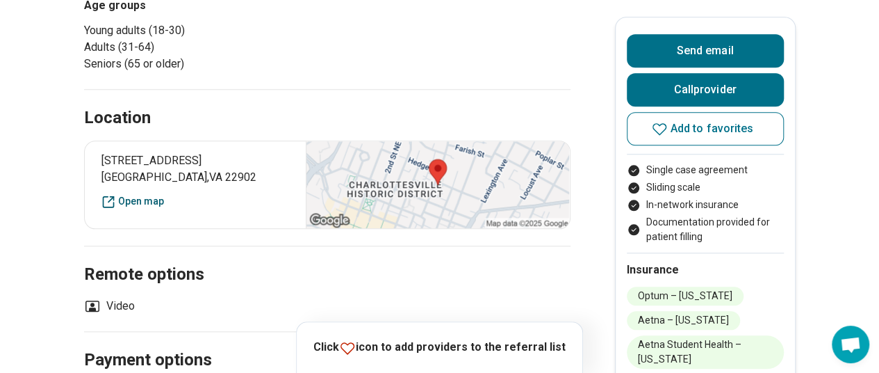
click at [130, 194] on link "Open map" at bounding box center [195, 201] width 188 height 15
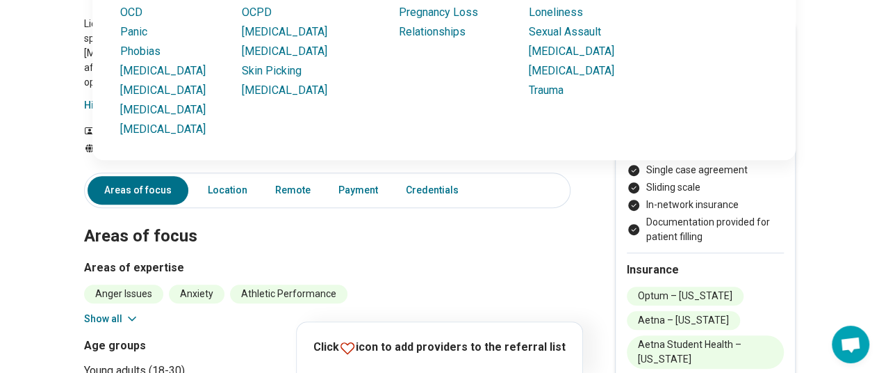
scroll to position [324, 1]
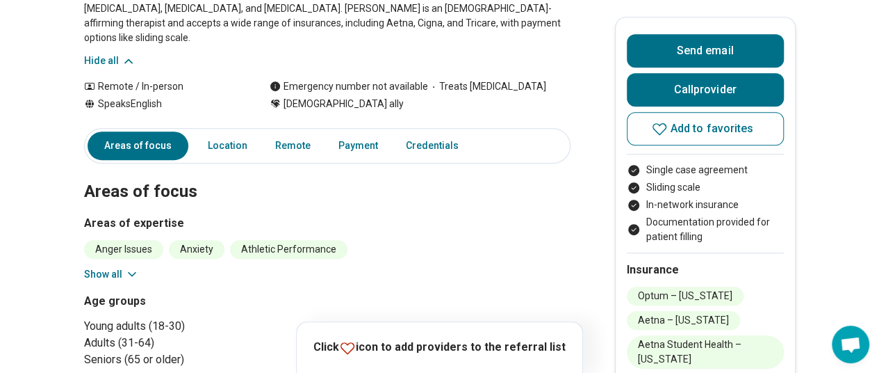
click at [113, 267] on button "Show all" at bounding box center [111, 274] width 55 height 15
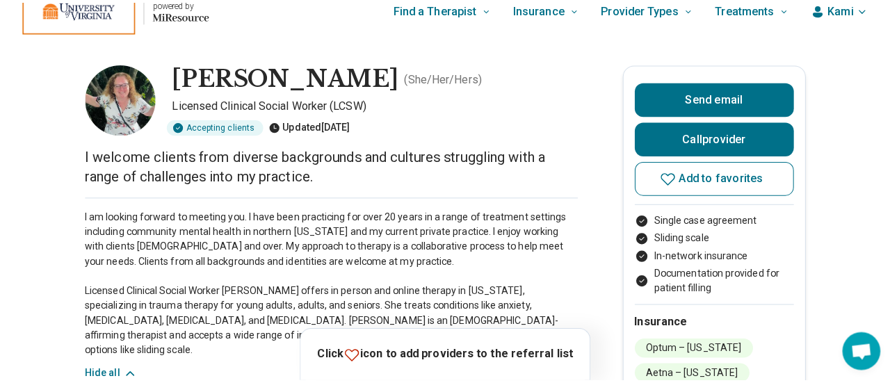
scroll to position [0, 1]
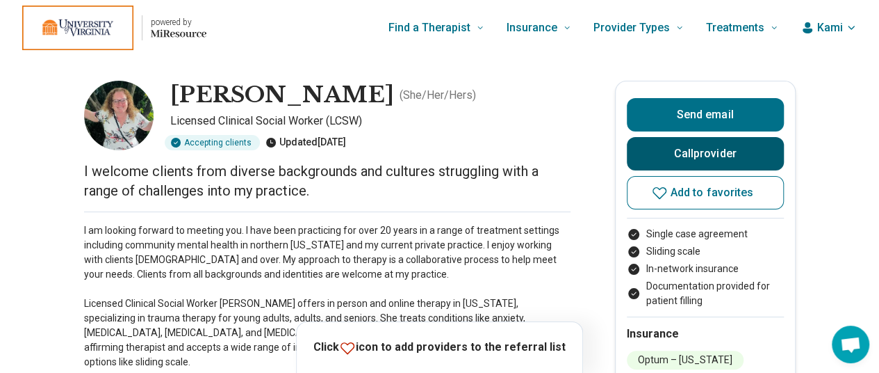
click at [695, 152] on button "Call provider" at bounding box center [705, 153] width 157 height 33
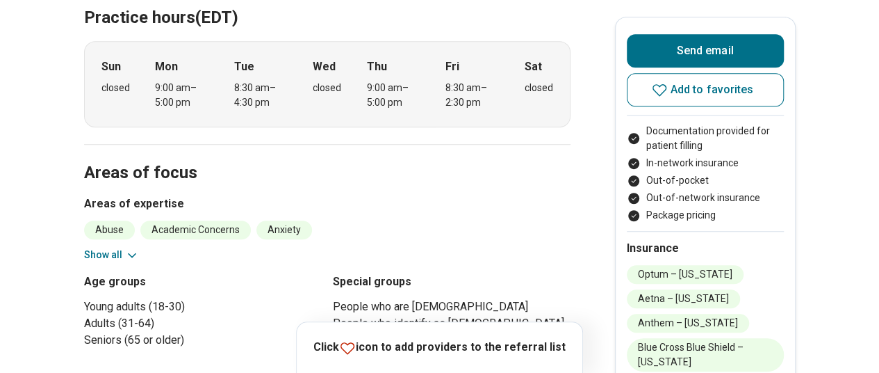
scroll to position [401, 0]
click at [108, 248] on button "Show all" at bounding box center [111, 255] width 55 height 15
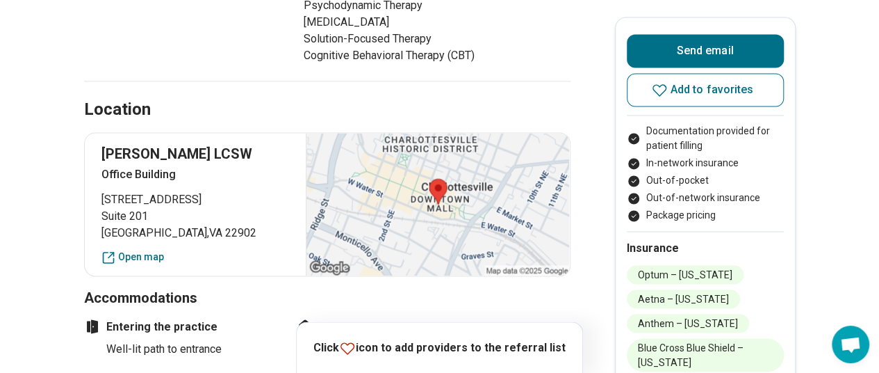
scroll to position [1051, 0]
click at [137, 249] on link "Open map" at bounding box center [195, 256] width 188 height 15
click at [250, 92] on div "Location" at bounding box center [327, 92] width 487 height 57
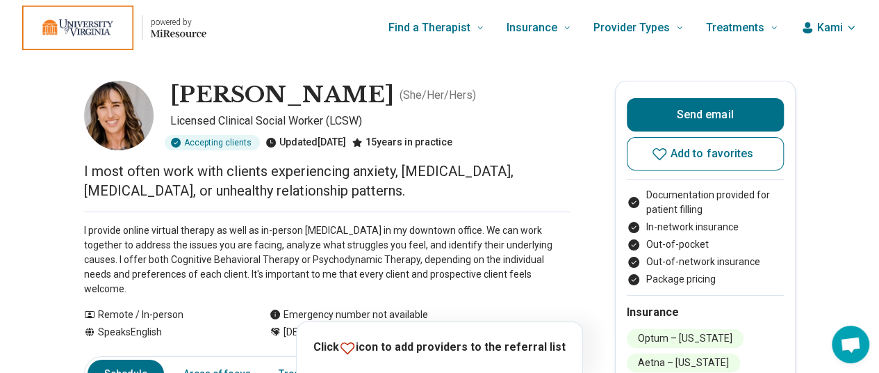
scroll to position [65, 7]
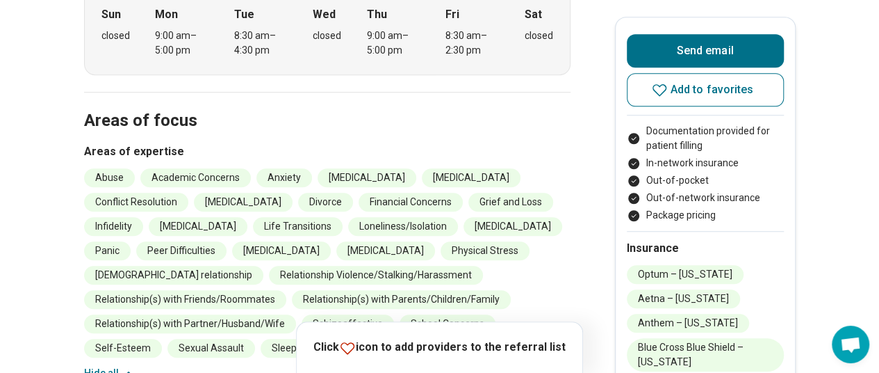
scroll to position [453, 7]
